Goal: Transaction & Acquisition: Purchase product/service

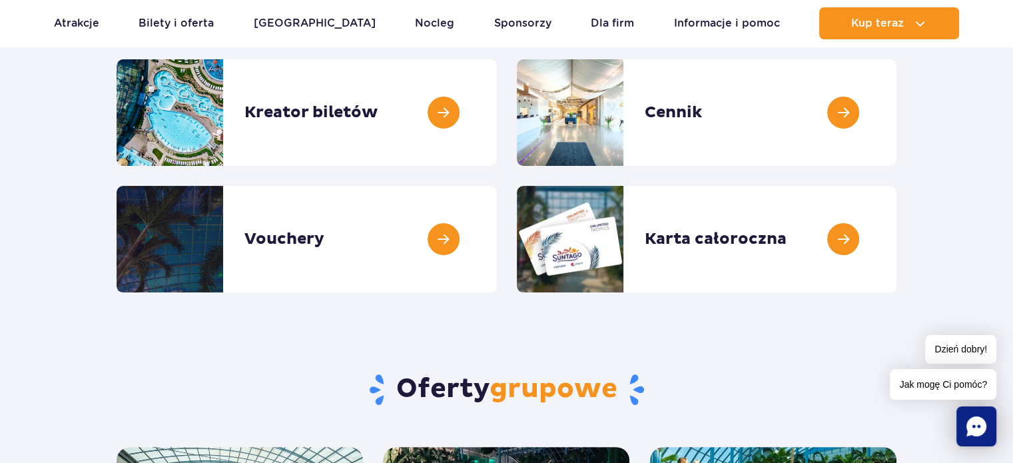
scroll to position [266, 0]
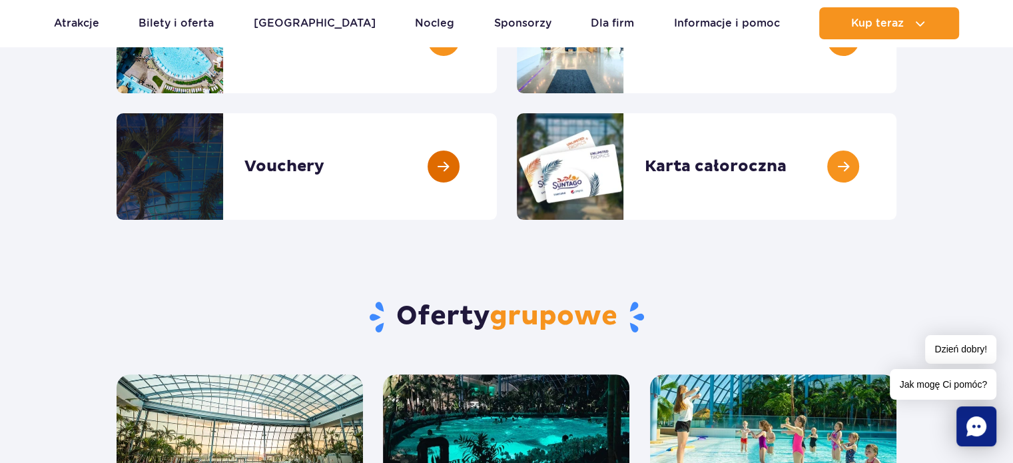
click at [497, 162] on link at bounding box center [497, 166] width 0 height 107
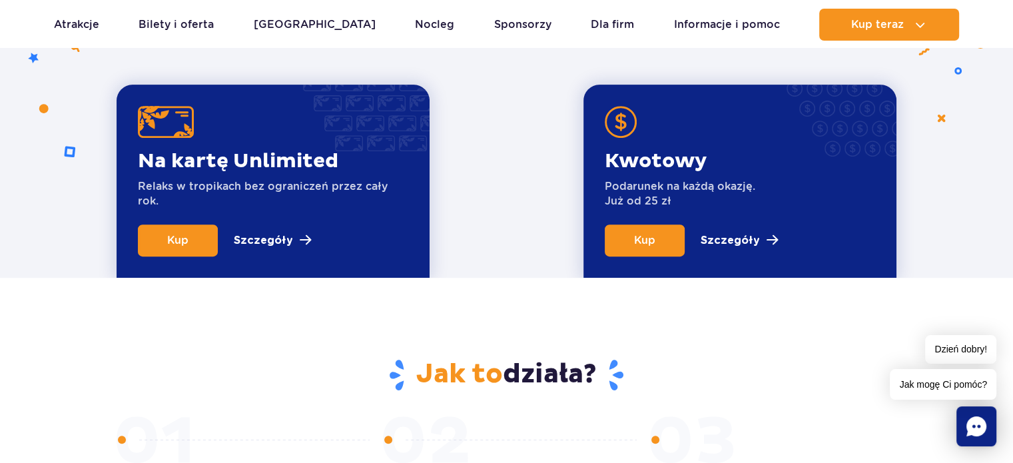
scroll to position [533, 0]
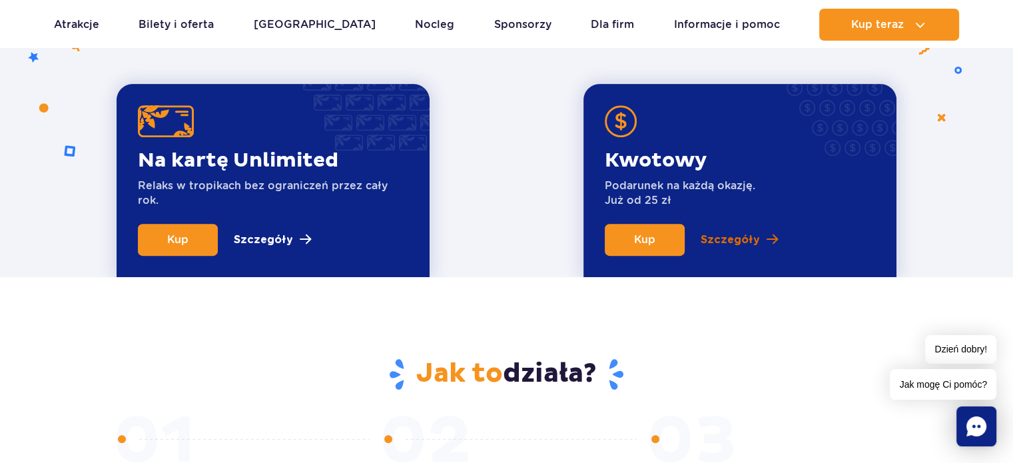
click at [733, 238] on p "Szczegóły" at bounding box center [730, 240] width 59 height 16
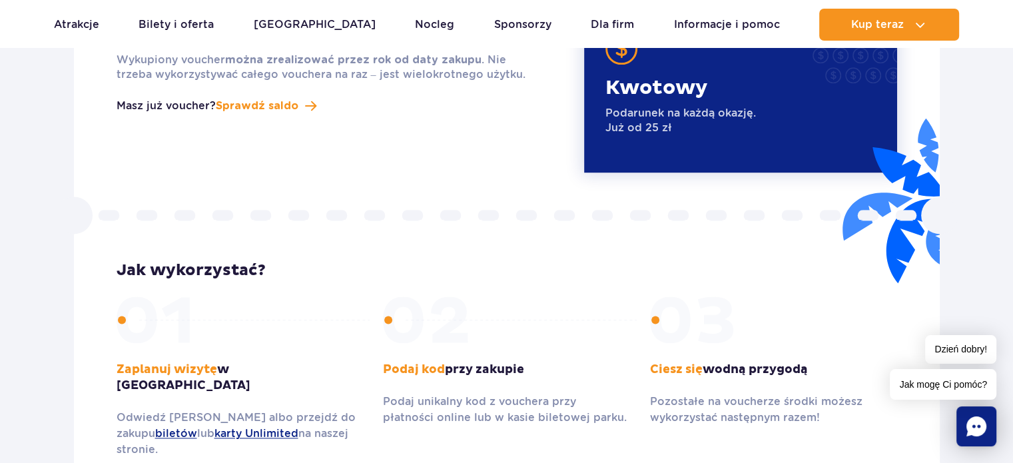
scroll to position [1687, 0]
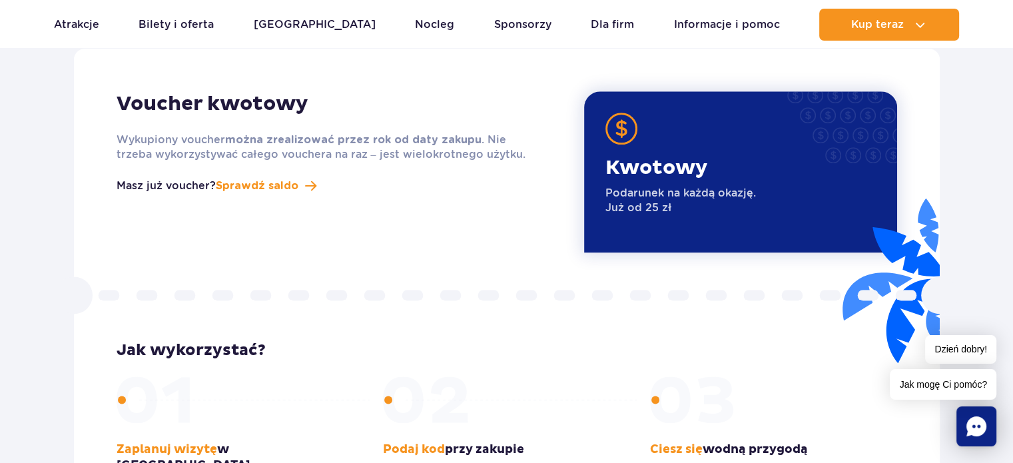
click at [674, 167] on div "Kwotowy Podarunek na każdą okazję. Już od 25 zł" at bounding box center [680, 193] width 151 height 76
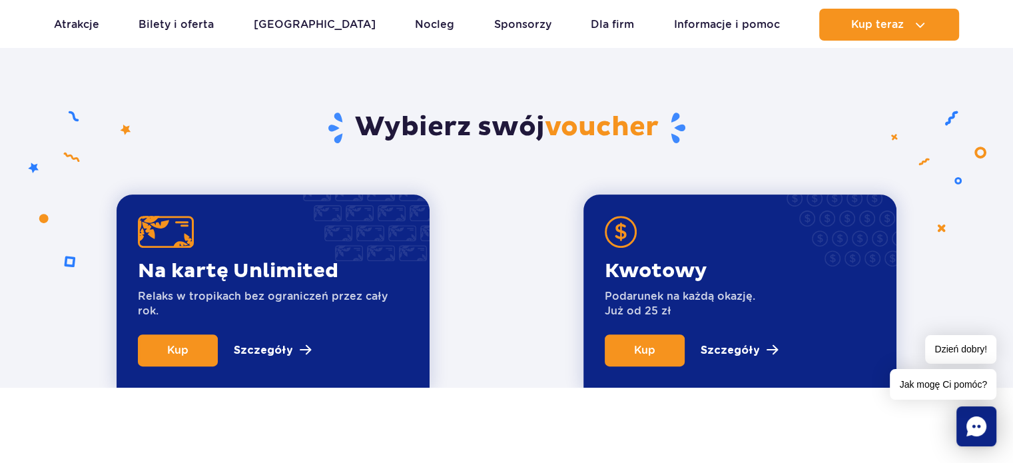
scroll to position [422, 0]
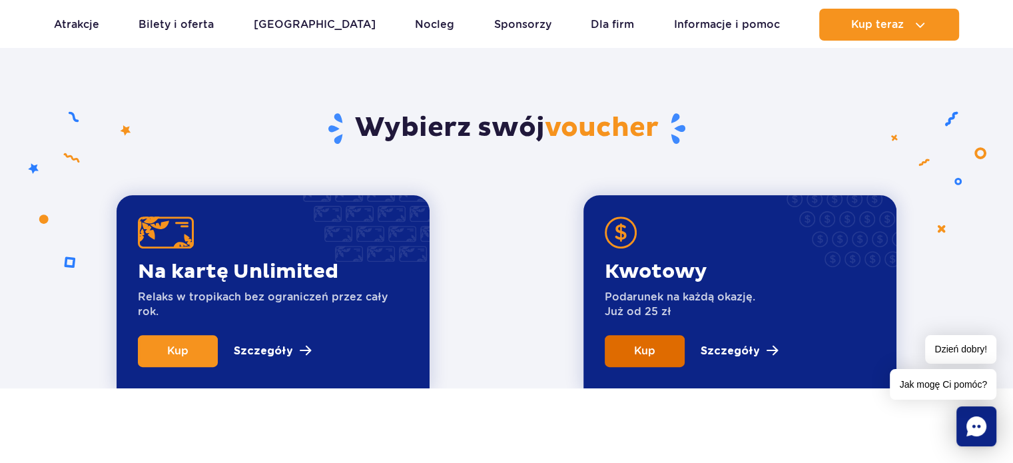
click at [631, 353] on link "Kup" at bounding box center [645, 351] width 80 height 32
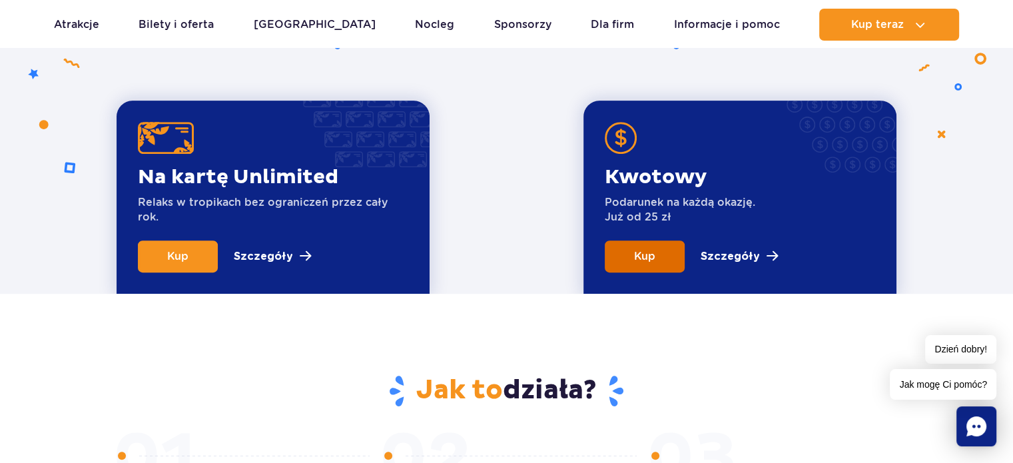
scroll to position [533, 0]
